Goal: Find specific page/section: Find specific page/section

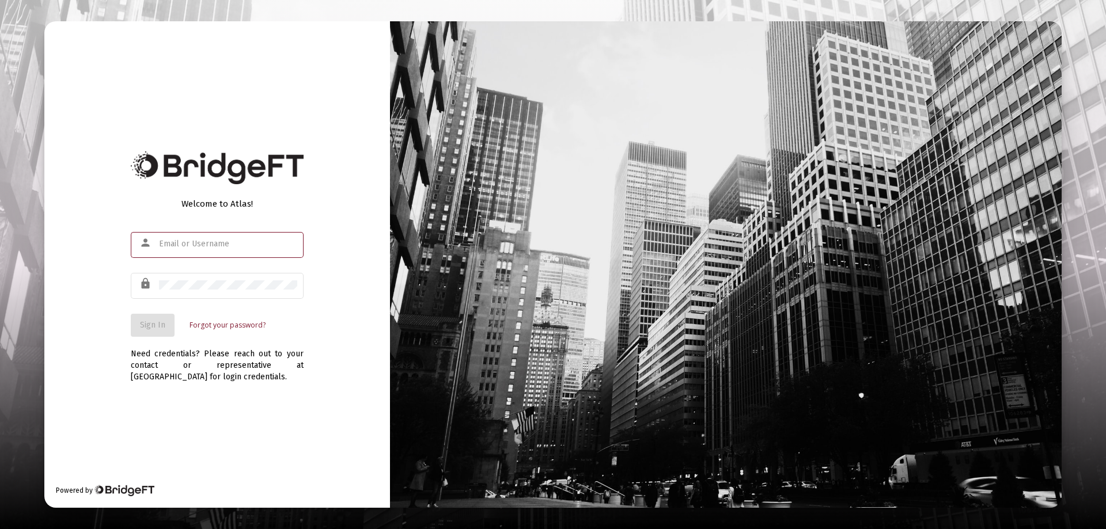
click at [194, 244] on input "text" at bounding box center [228, 244] width 138 height 9
type input "[PERSON_NAME][EMAIL_ADDRESS][DOMAIN_NAME]"
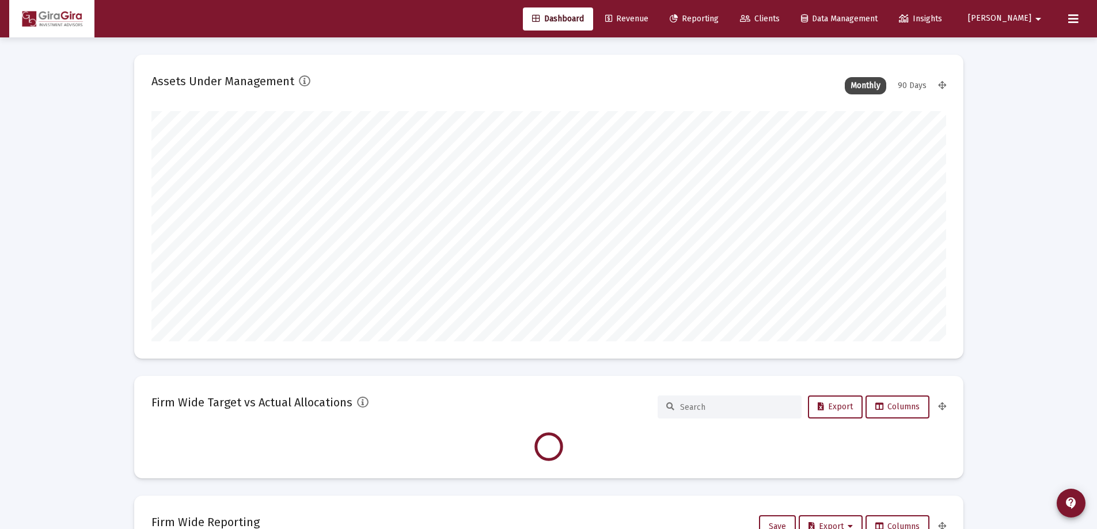
scroll to position [230, 795]
type input "[DATE]"
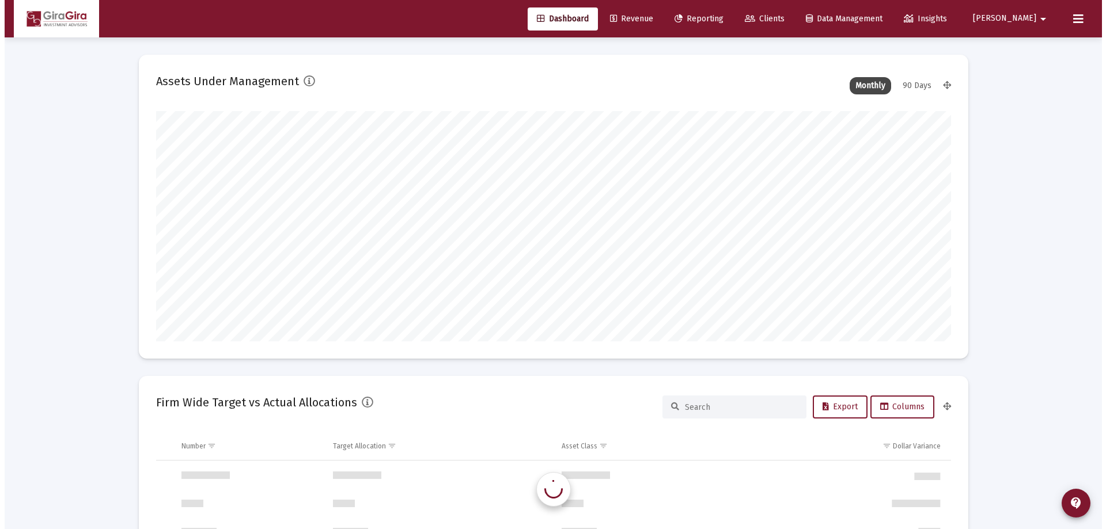
scroll to position [1106, 0]
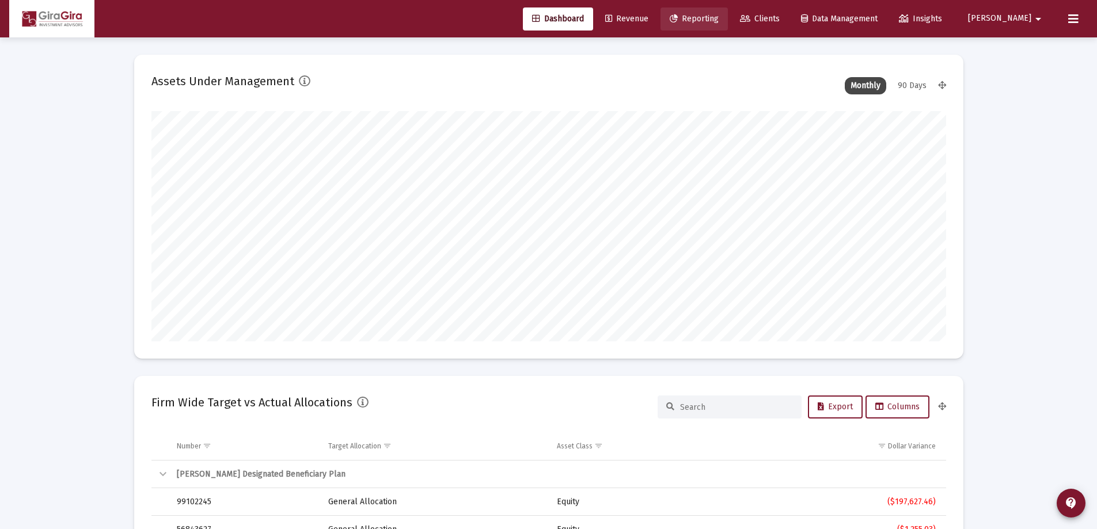
click at [719, 18] on span "Reporting" at bounding box center [694, 19] width 49 height 10
